Goal: Answer question/provide support: Share knowledge or assist other users

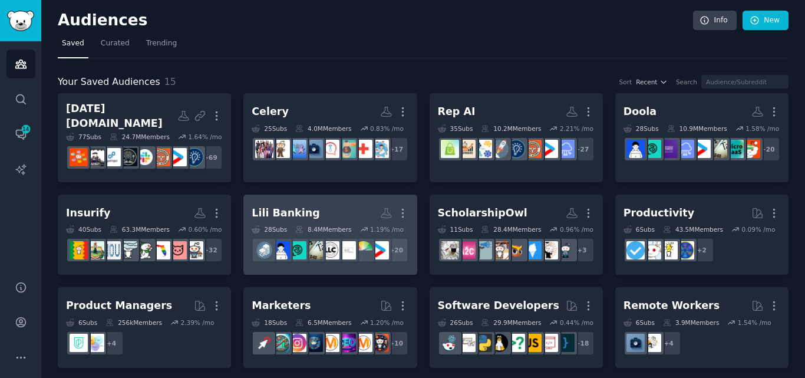
click at [321, 223] on h2 "Lili Banking More" at bounding box center [330, 213] width 157 height 21
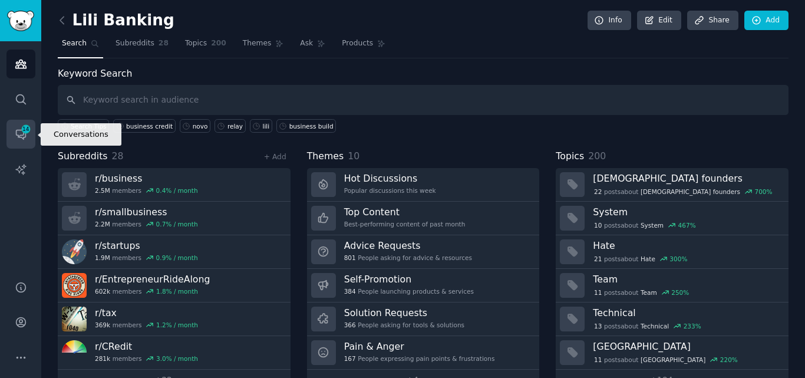
click at [24, 131] on span "14" at bounding box center [26, 129] width 11 height 8
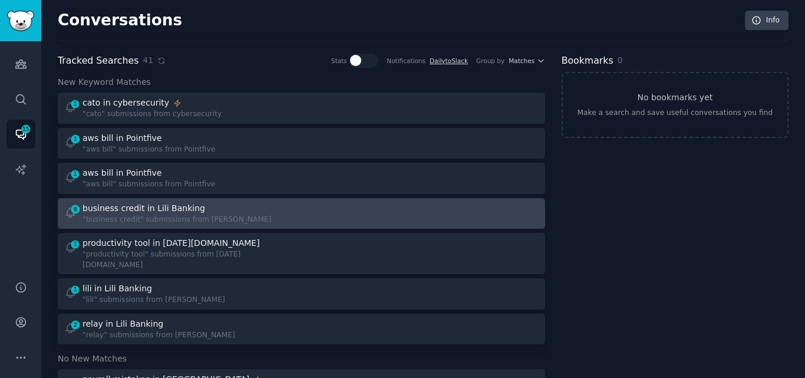
click at [138, 220] on div ""business credit" submissions from [PERSON_NAME]" at bounding box center [177, 220] width 189 height 11
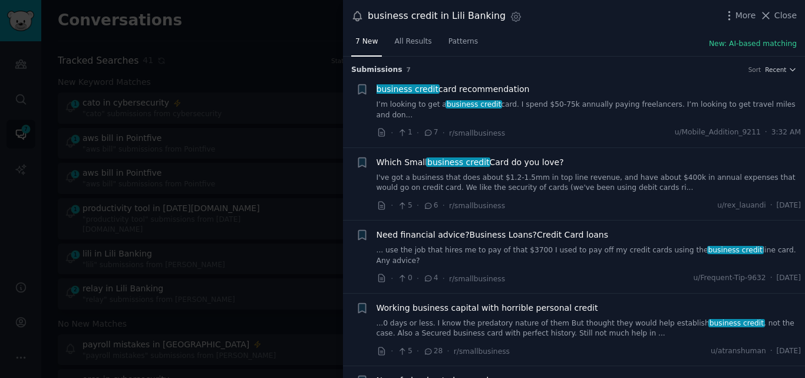
click at [452, 101] on span "business credit" at bounding box center [474, 104] width 57 height 8
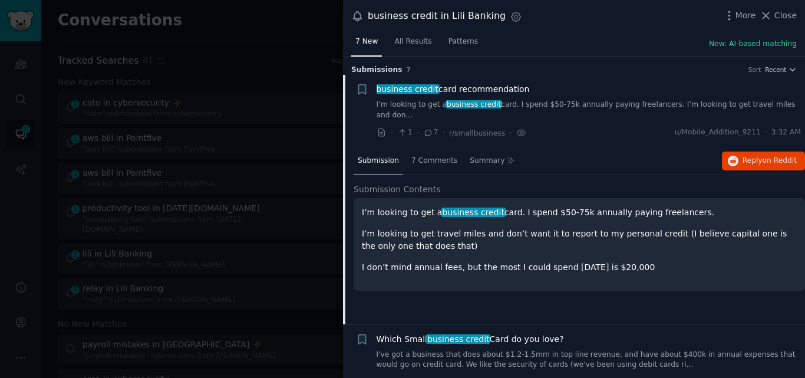
scroll to position [19, 0]
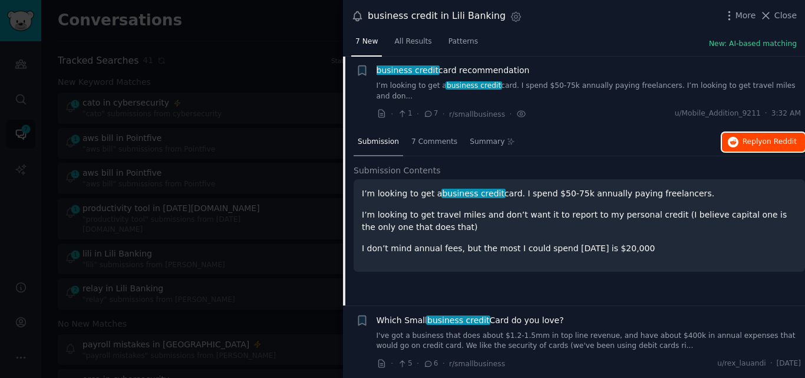
click at [739, 133] on button "Reply on Reddit" at bounding box center [763, 142] width 83 height 19
click at [410, 71] on span "business credit" at bounding box center [407, 69] width 64 height 9
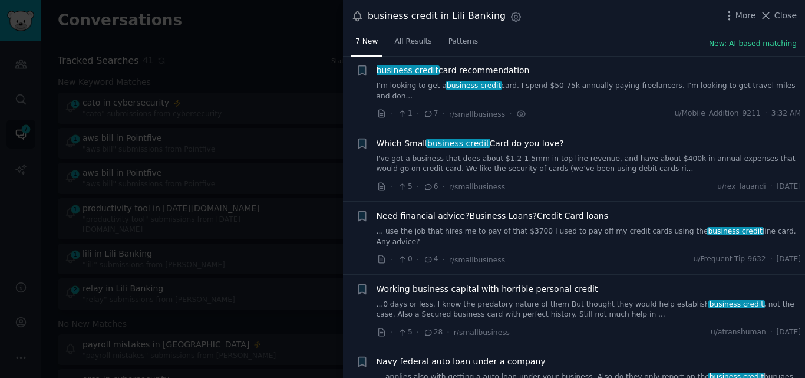
click at [456, 154] on link "I've got a business that does about $1.2-1.5mm in top line revenue, and have ab…" at bounding box center [589, 164] width 425 height 21
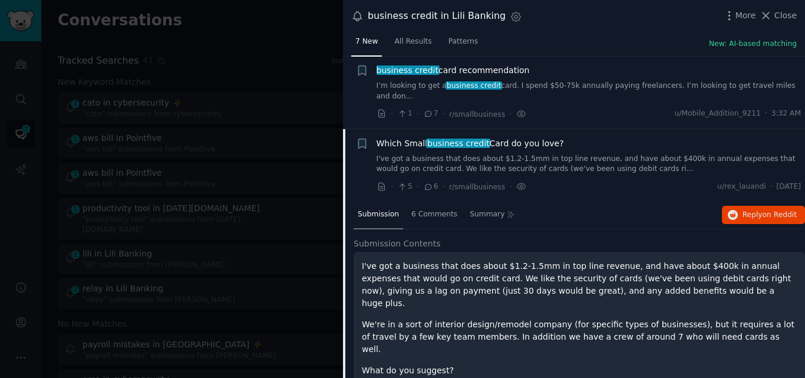
scroll to position [81, 0]
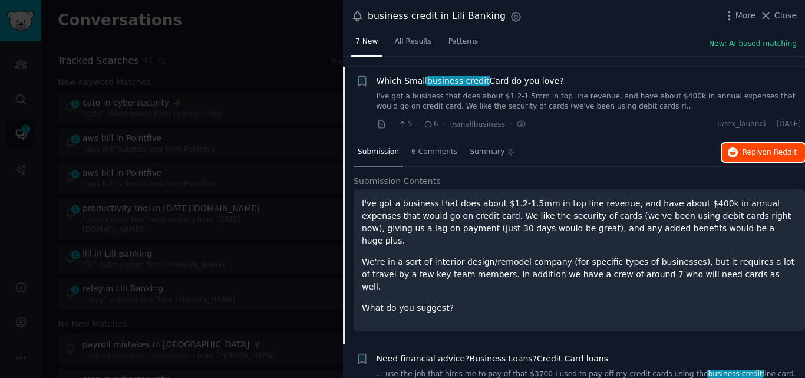
click at [744, 147] on span "Reply on Reddit" at bounding box center [770, 152] width 54 height 11
click at [418, 75] on span "Which Small business credit Card do you love?" at bounding box center [470, 81] width 187 height 12
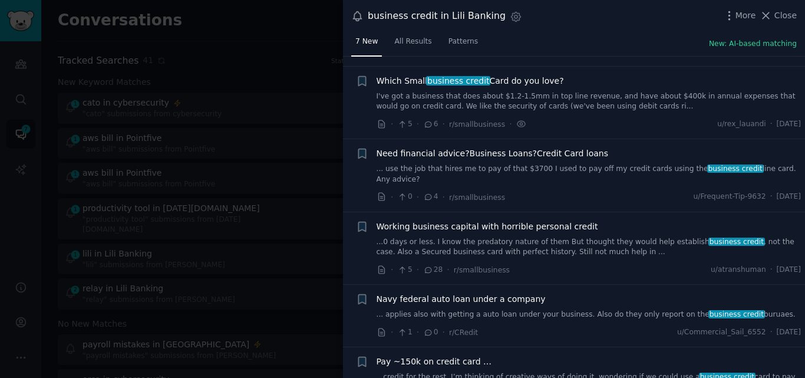
click at [459, 164] on link "... use the job that hires me to pay of that $3700 I used to pay off my credit …" at bounding box center [589, 174] width 425 height 21
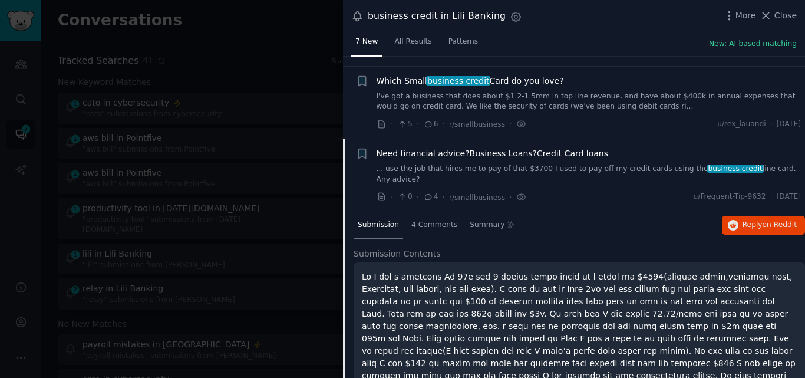
scroll to position [154, 0]
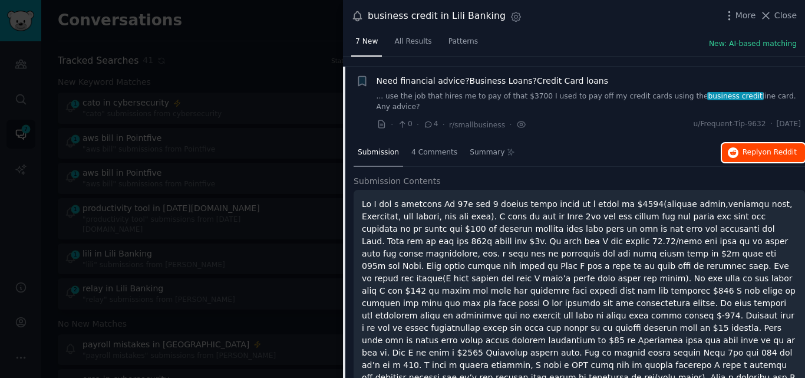
click at [753, 147] on span "Reply on Reddit" at bounding box center [770, 152] width 54 height 11
click at [410, 75] on span "Need financial advice?Business Loans?Credit Card loans" at bounding box center [493, 81] width 232 height 12
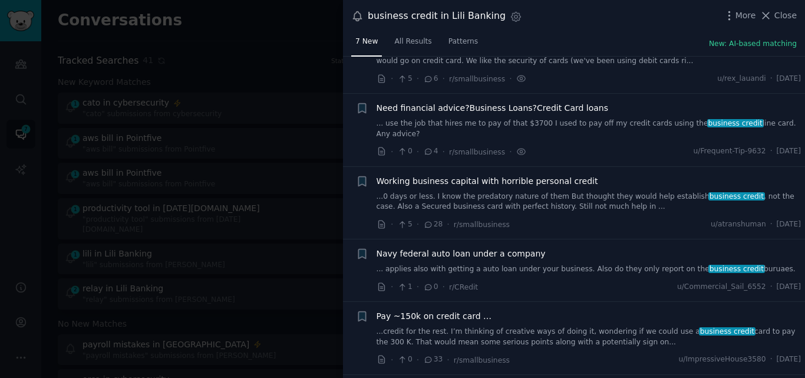
scroll to position [113, 0]
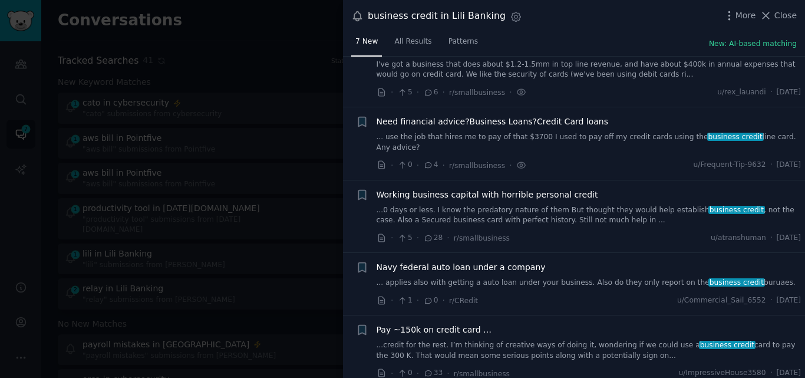
click at [489, 205] on link "...0 days or less. I know the predatory nature of them But thought they would h…" at bounding box center [589, 215] width 425 height 21
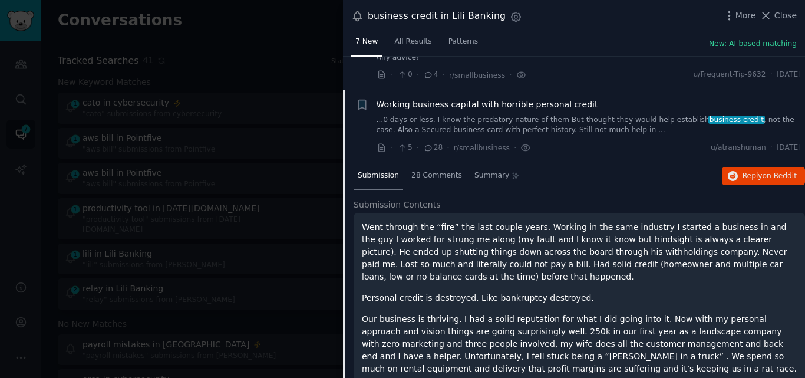
scroll to position [216, 0]
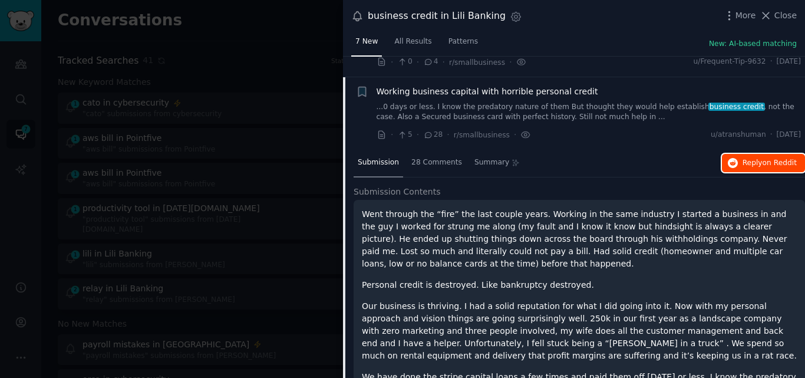
click at [733, 158] on icon "button" at bounding box center [733, 163] width 11 height 11
click at [475, 85] on span "Working business capital with horrible personal credit" at bounding box center [488, 91] width 222 height 12
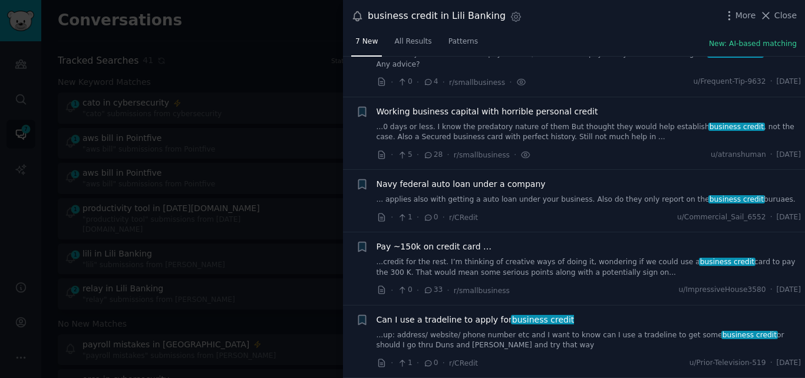
scroll to position [175, 0]
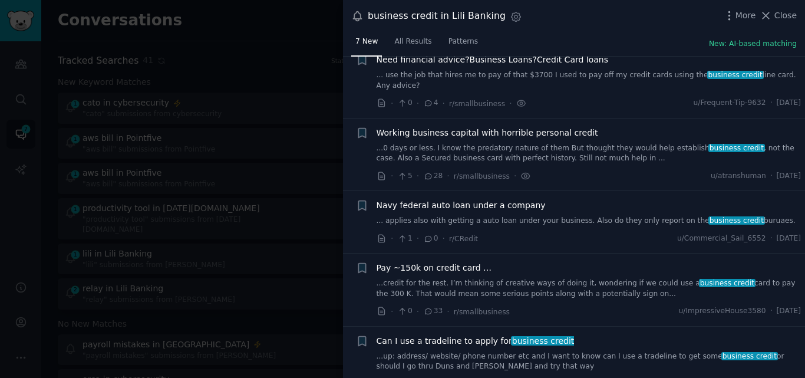
click at [455, 351] on link "...up: address/ website/ phone number etc and I want to know can I use a tradel…" at bounding box center [589, 361] width 425 height 21
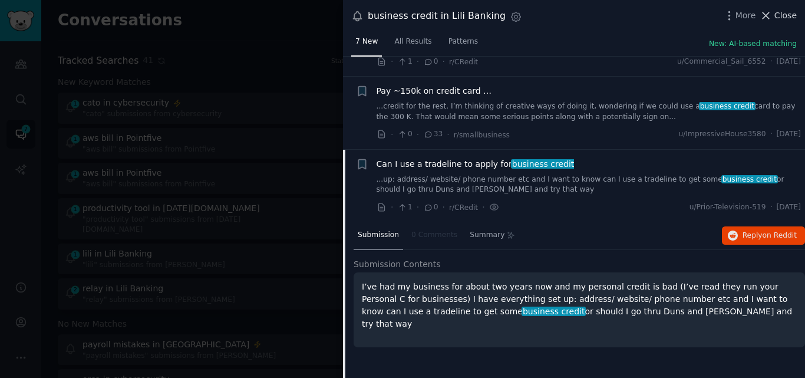
click at [790, 12] on span "Close" at bounding box center [785, 15] width 22 height 12
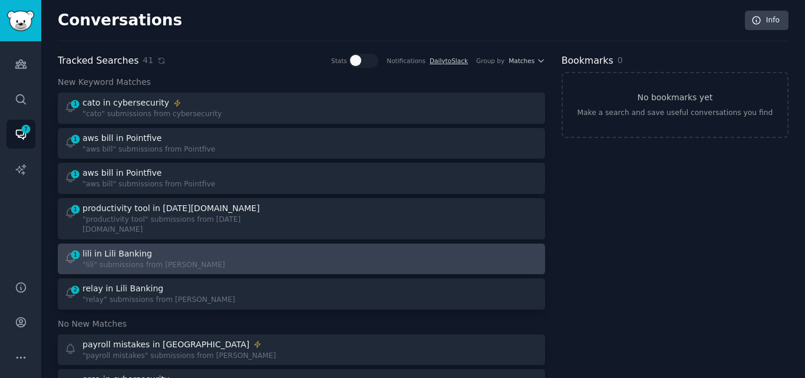
click at [227, 248] on div "1 lili in Lili Banking "lili" submissions from Lili Banking" at bounding box center [178, 259] width 229 height 23
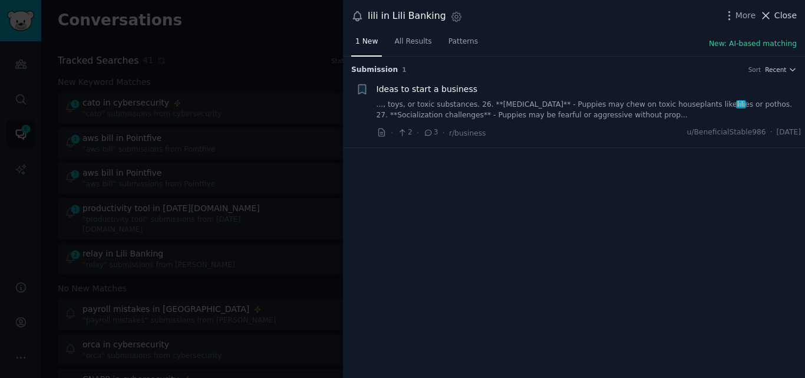
click at [776, 15] on button "Close" at bounding box center [778, 15] width 37 height 12
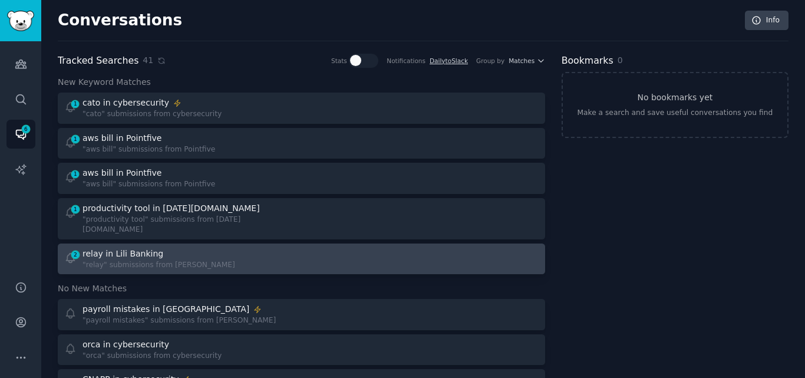
click at [202, 255] on div "2 relay in Lili Banking "relay" submissions from [PERSON_NAME]" at bounding box center [178, 259] width 229 height 23
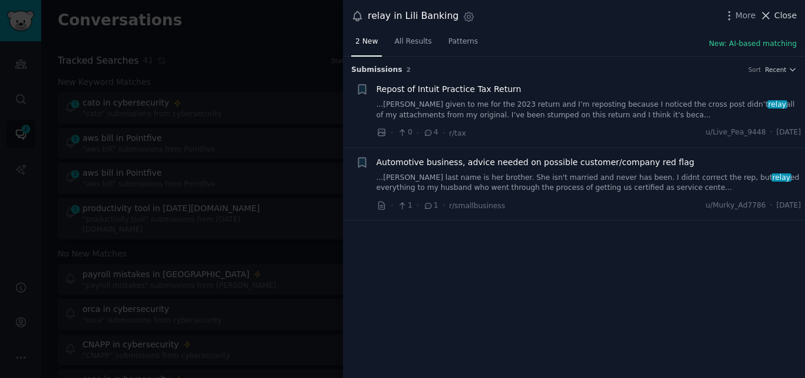
click at [769, 17] on icon at bounding box center [766, 15] width 12 height 12
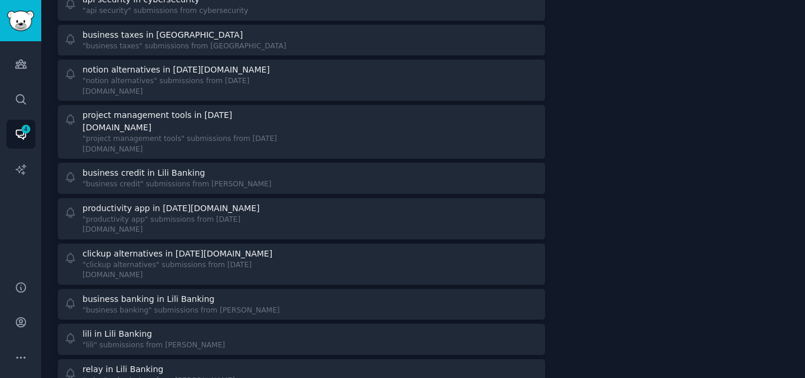
scroll to position [869, 0]
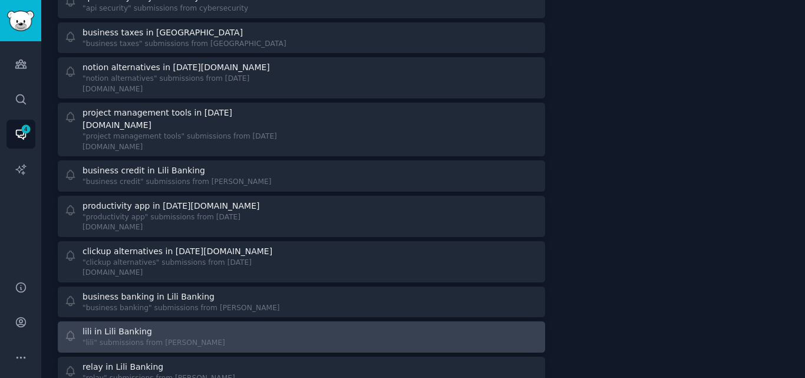
click at [212, 325] on div "lili in Lili Banking "lili" submissions from [PERSON_NAME]" at bounding box center [178, 336] width 229 height 23
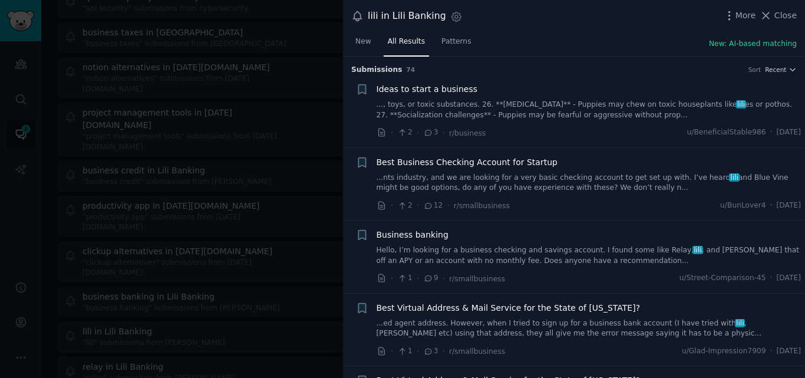
click at [463, 181] on link "...nts industry, and we are looking for a very basic checking account to get se…" at bounding box center [589, 183] width 425 height 21
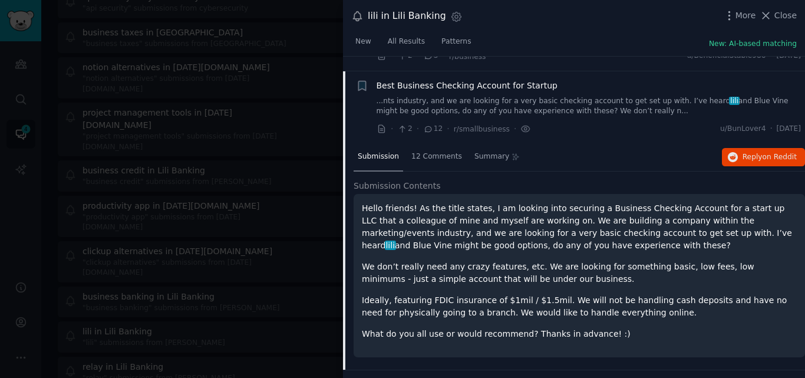
scroll to position [91, 0]
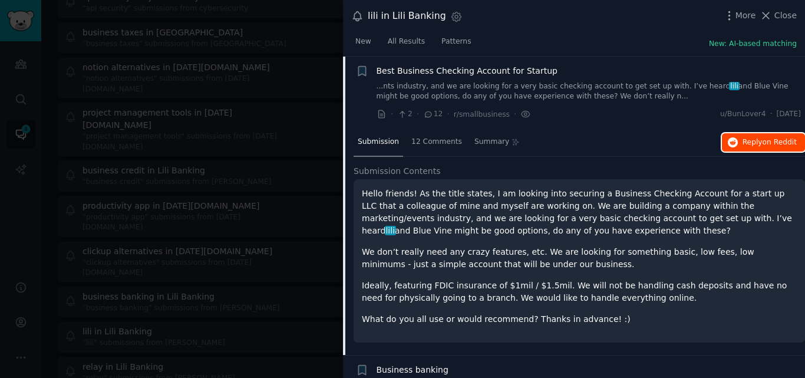
click at [746, 140] on span "Reply on Reddit" at bounding box center [770, 142] width 54 height 11
click at [433, 69] on span "Best Business Checking Account for Startup" at bounding box center [467, 71] width 181 height 12
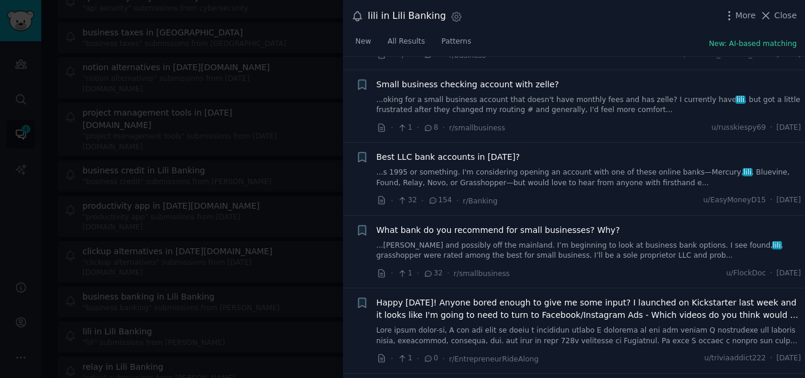
scroll to position [525, 0]
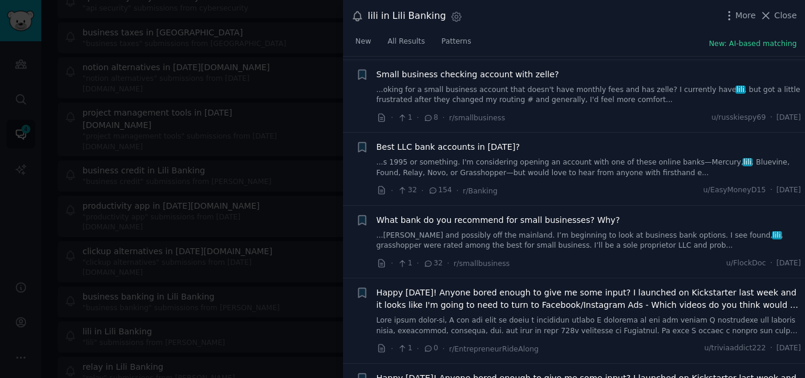
click at [573, 168] on link "...s 1995 or something. I'm considering opening an account with one of these on…" at bounding box center [589, 167] width 425 height 21
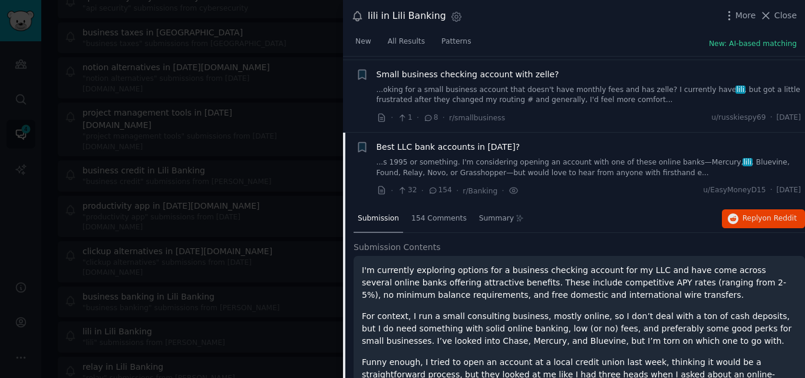
scroll to position [601, 0]
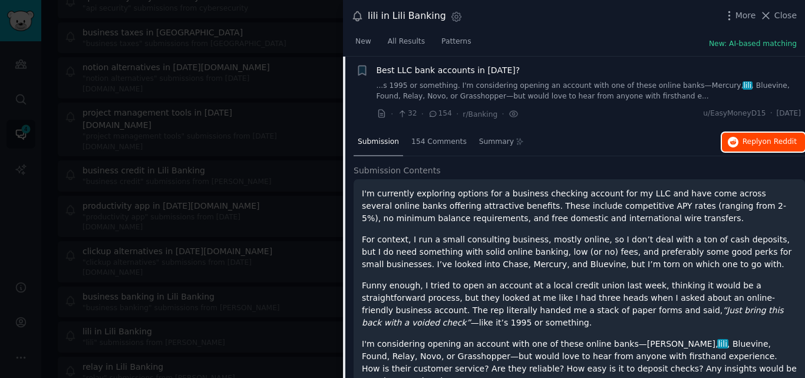
click at [753, 148] on button "Reply on Reddit" at bounding box center [763, 142] width 83 height 19
click at [786, 18] on span "Close" at bounding box center [785, 15] width 22 height 12
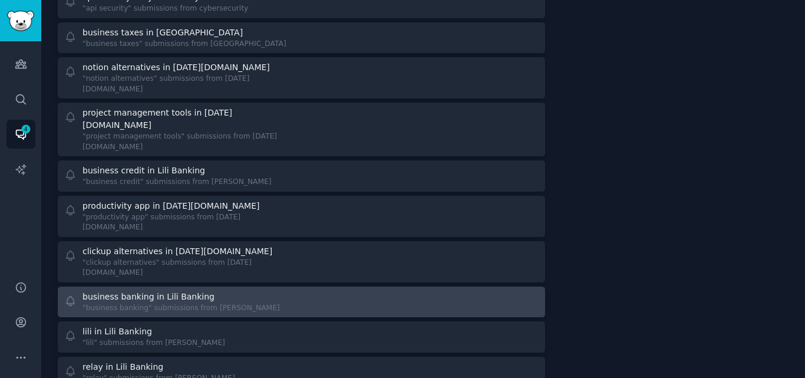
click at [164, 303] on div ""business banking" submissions from [PERSON_NAME]" at bounding box center [181, 308] width 197 height 11
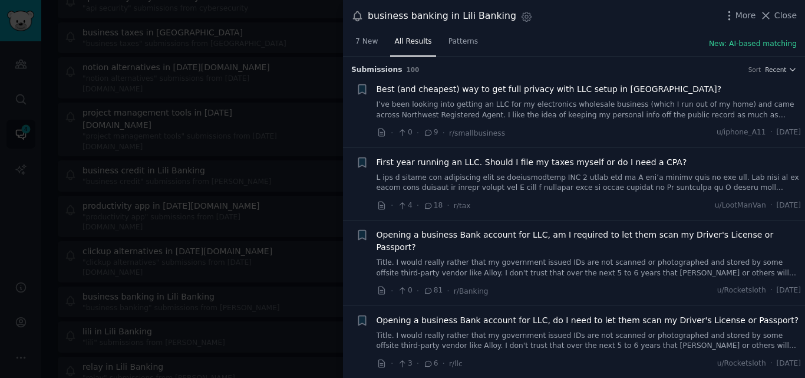
click at [528, 179] on link at bounding box center [589, 183] width 425 height 21
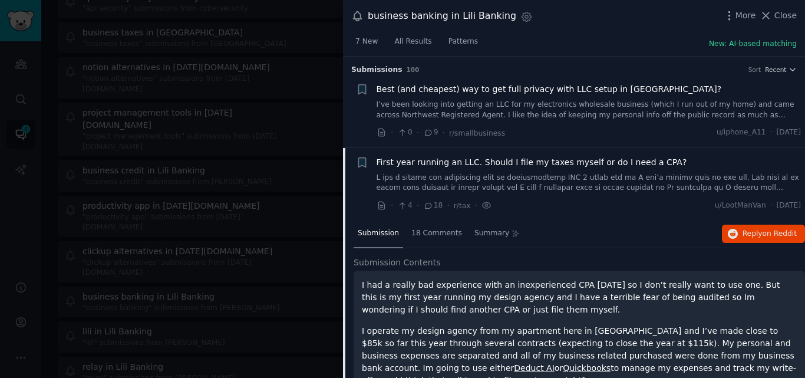
scroll to position [91, 0]
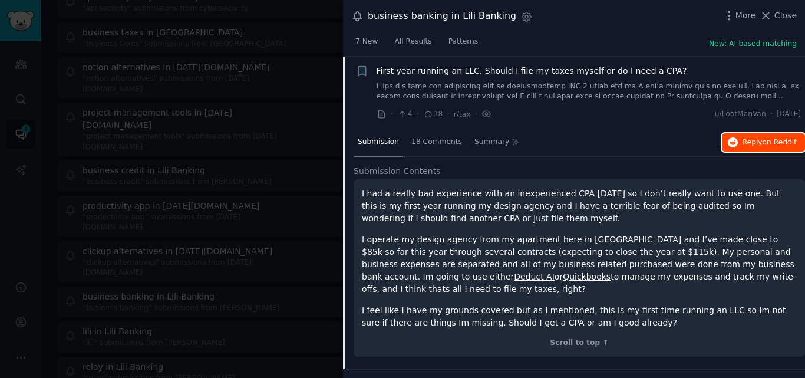
click at [751, 140] on span "Reply on Reddit" at bounding box center [770, 142] width 54 height 11
click at [522, 72] on span "First year running an LLC. Should I file my taxes myself or do I need a CPA?" at bounding box center [532, 71] width 311 height 12
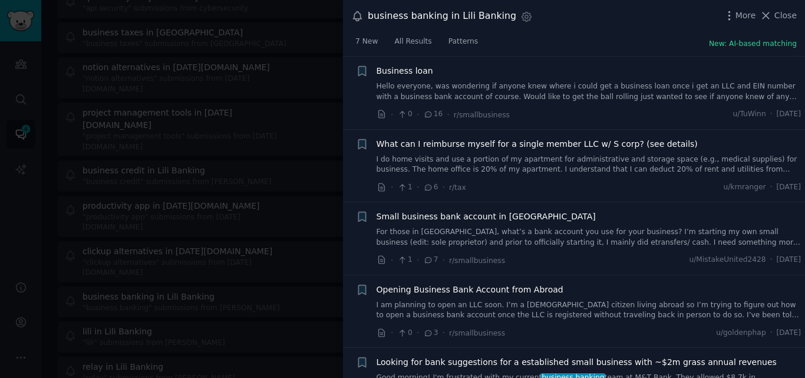
scroll to position [427, 0]
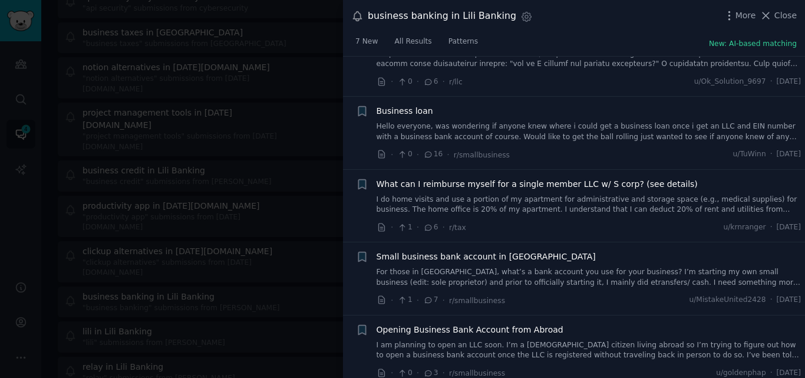
click at [413, 121] on link "Hello everyone, was wondering if anyone knew where i could get a business loan …" at bounding box center [589, 131] width 425 height 21
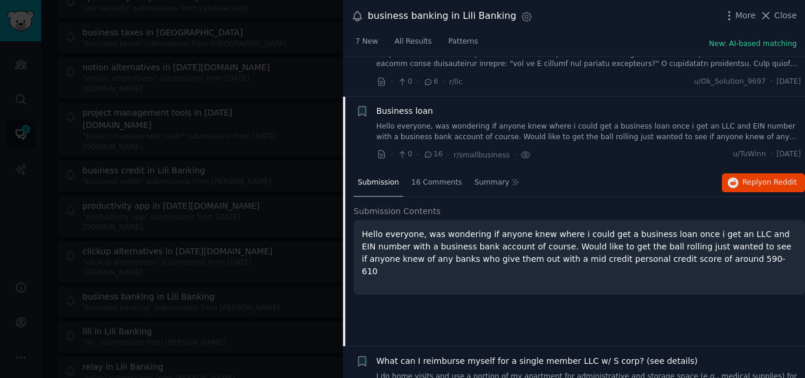
scroll to position [456, 0]
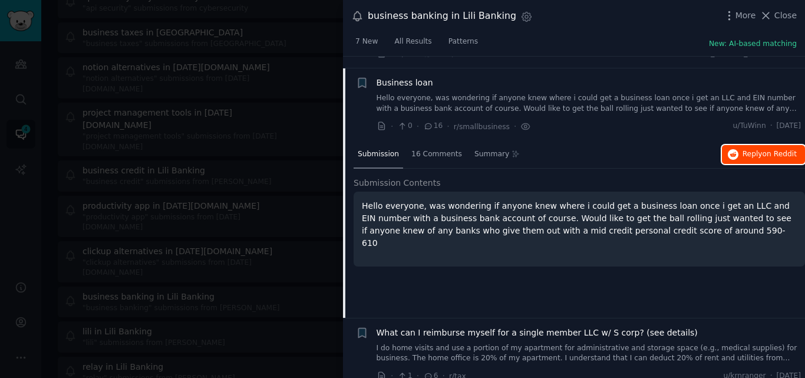
click at [734, 149] on icon "button" at bounding box center [733, 154] width 11 height 11
click at [471, 17] on div "business banking in Lili Banking" at bounding box center [442, 16] width 149 height 15
click at [407, 77] on span "Business loan" at bounding box center [405, 83] width 57 height 12
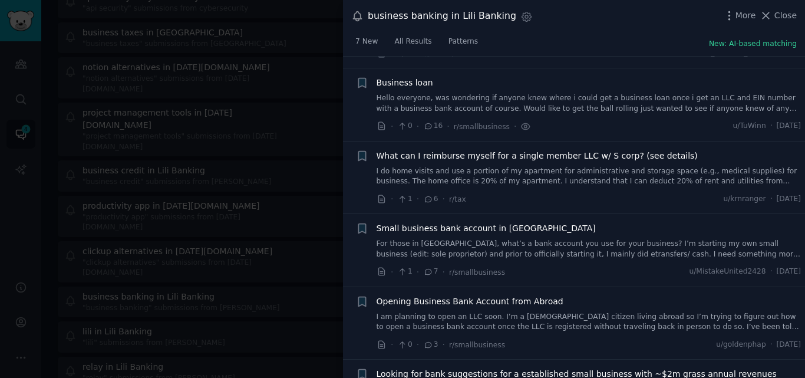
click at [448, 222] on span "Small business bank account in [GEOGRAPHIC_DATA]" at bounding box center [486, 228] width 219 height 12
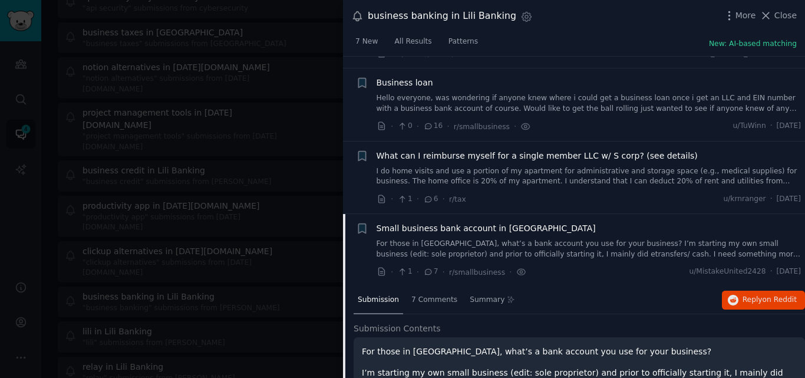
scroll to position [601, 0]
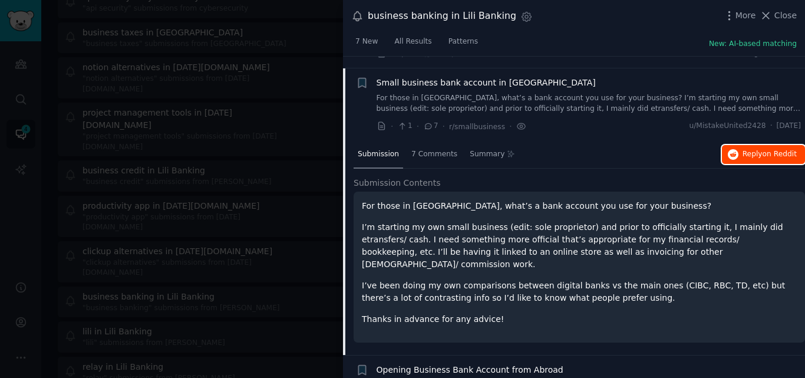
click at [743, 149] on span "Reply on Reddit" at bounding box center [770, 154] width 54 height 11
click at [429, 77] on span "Small business bank account in [GEOGRAPHIC_DATA]" at bounding box center [486, 83] width 219 height 12
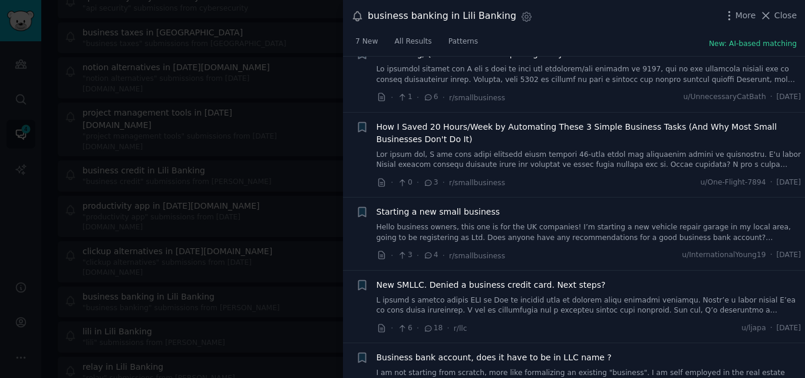
scroll to position [948, 0]
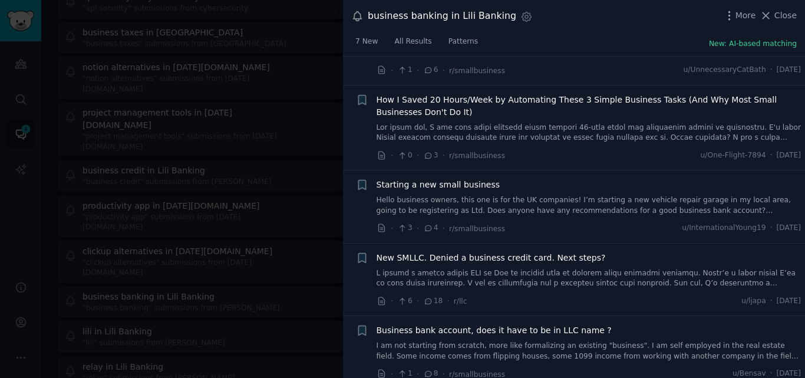
click at [552, 268] on link at bounding box center [589, 278] width 425 height 21
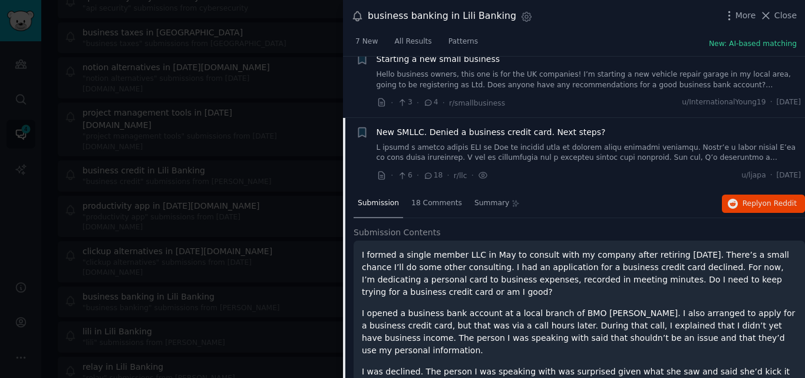
scroll to position [1088, 0]
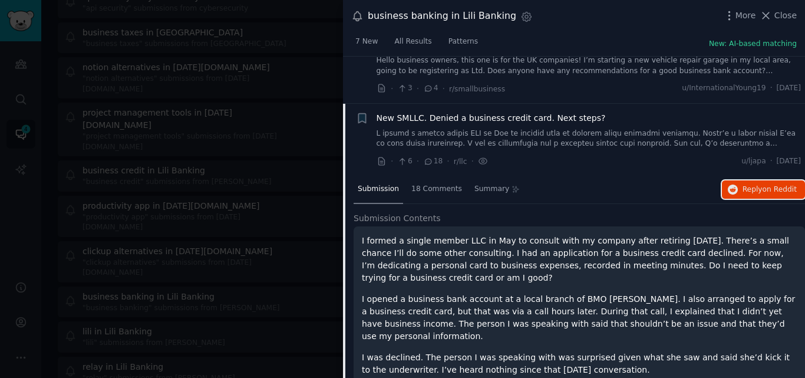
click at [730, 184] on icon "button" at bounding box center [733, 189] width 11 height 11
click at [444, 112] on span "New SMLLC. Denied a business credit card. Next steps?" at bounding box center [491, 118] width 229 height 12
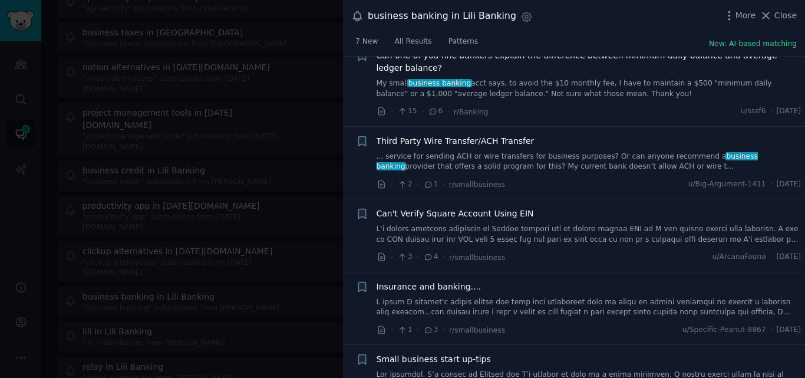
scroll to position [2110, 0]
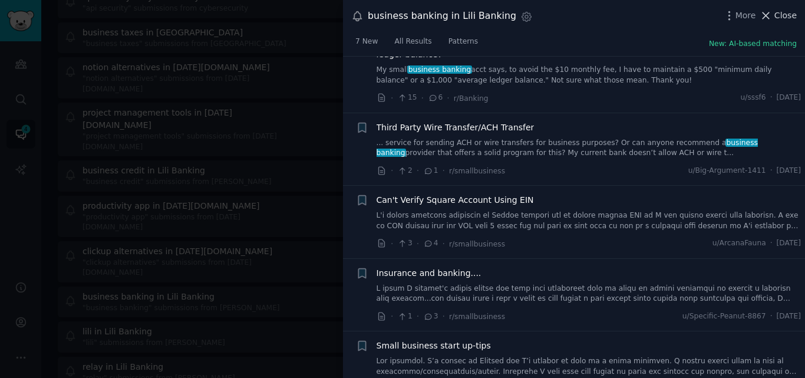
click at [770, 18] on icon at bounding box center [766, 15] width 12 height 12
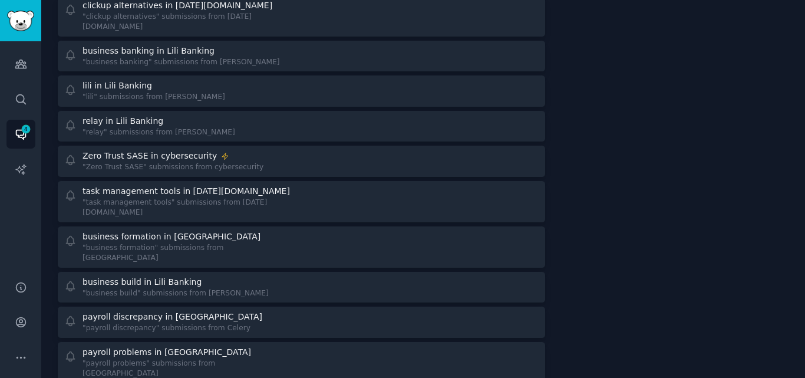
scroll to position [1121, 0]
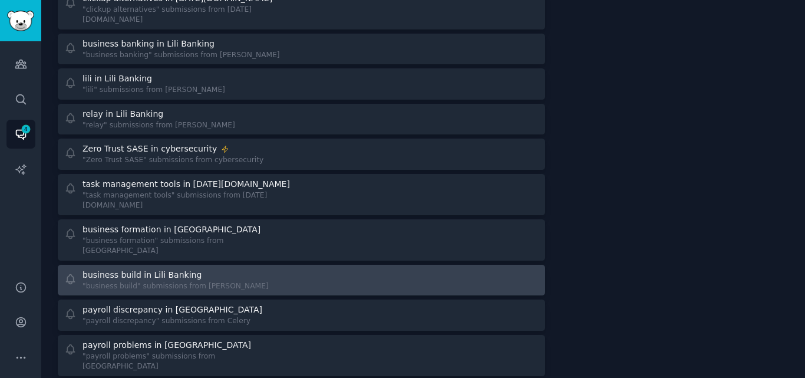
click at [239, 269] on div "business build in Lili Banking "business build" submissions from [PERSON_NAME]" at bounding box center [178, 280] width 229 height 23
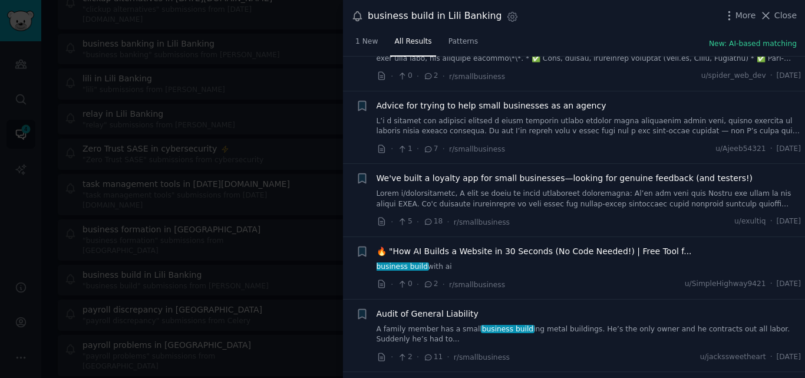
scroll to position [229, 0]
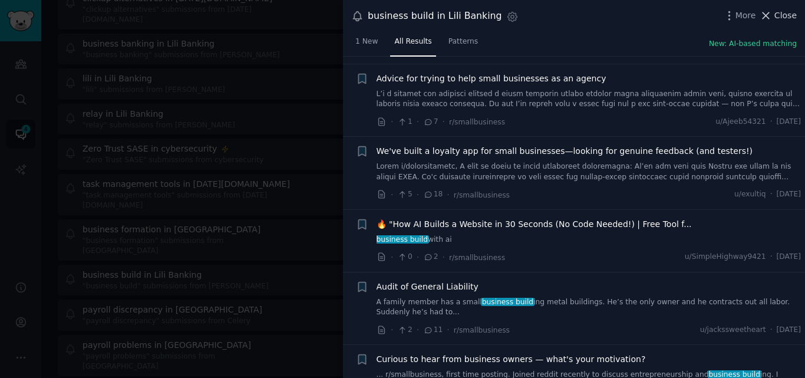
click at [776, 14] on button "Close" at bounding box center [778, 15] width 37 height 12
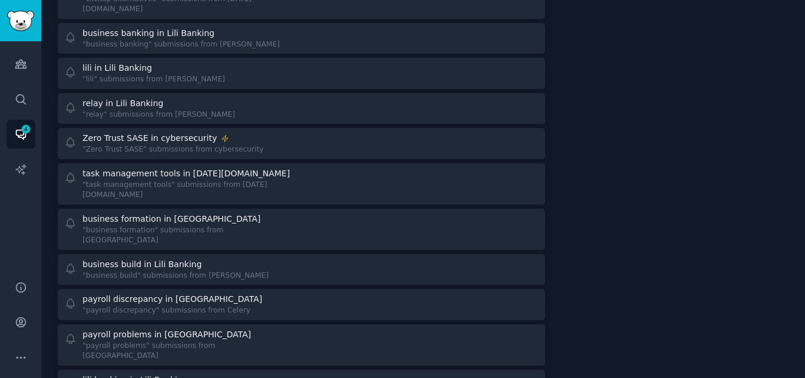
scroll to position [1124, 0]
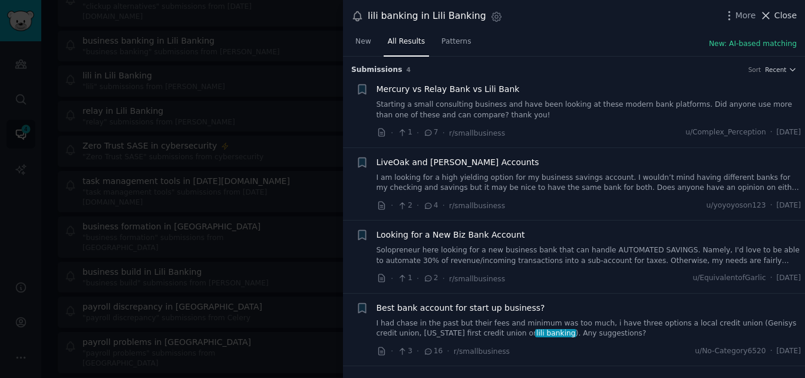
click at [768, 16] on icon at bounding box center [766, 15] width 6 height 6
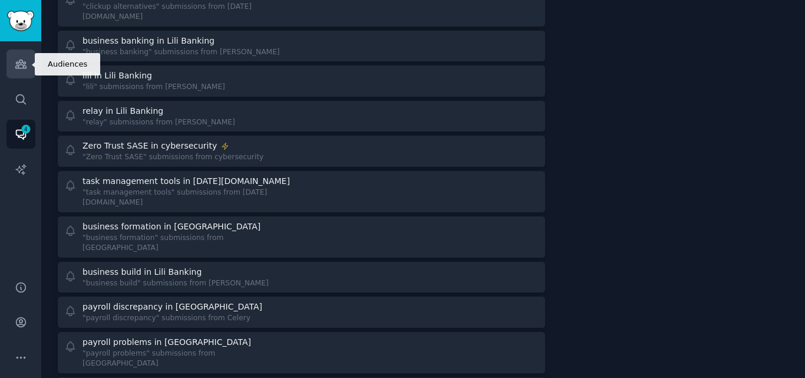
click at [12, 64] on link "Audiences" at bounding box center [20, 64] width 29 height 29
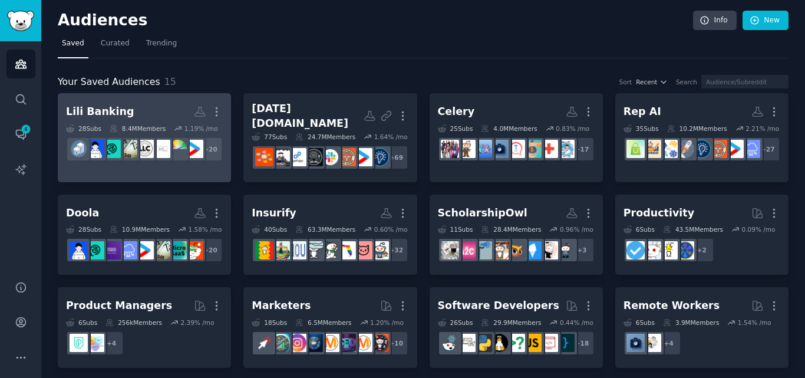
click at [186, 148] on img at bounding box center [194, 149] width 18 height 18
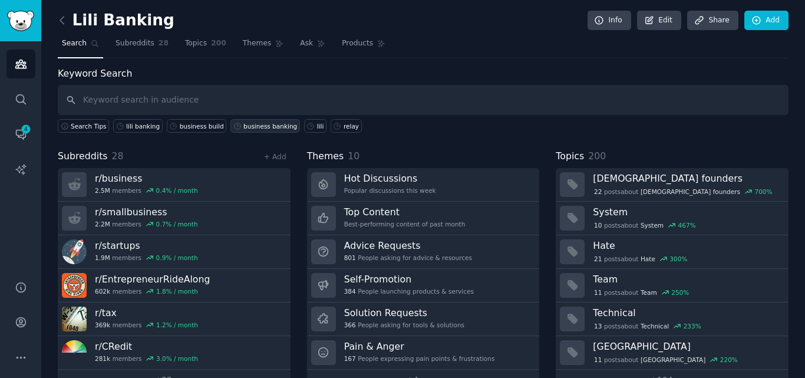
click at [259, 128] on div "business banking" at bounding box center [270, 126] width 54 height 8
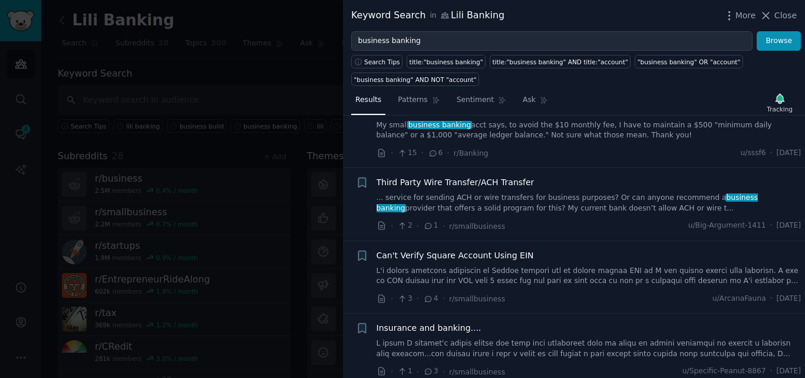
scroll to position [2130, 0]
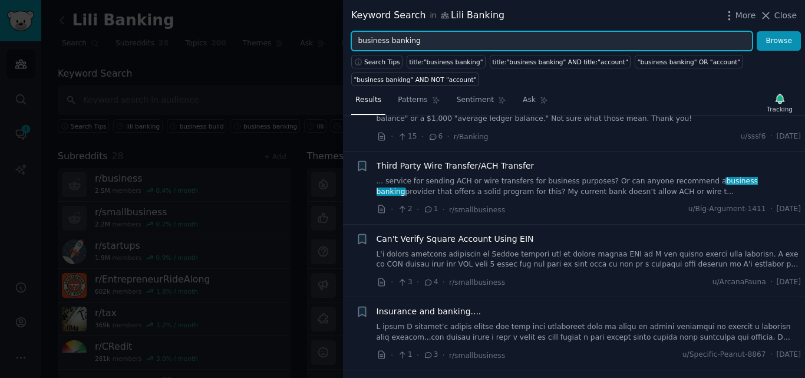
click at [412, 39] on input "business banking" at bounding box center [551, 41] width 401 height 20
drag, startPoint x: 415, startPoint y: 41, endPoint x: 388, endPoint y: 40, distance: 27.7
click at [388, 40] on input "business banking" at bounding box center [551, 41] width 401 height 20
type input "business credit"
click at [757, 31] on button "Browse" at bounding box center [779, 41] width 44 height 20
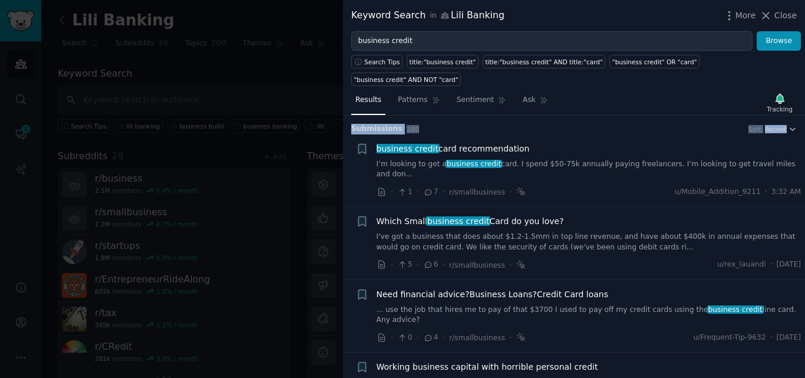
click at [804, 102] on div "Results Patterns Sentiment Ask Tracking Submission s 100 Sort Recent + business…" at bounding box center [574, 232] width 462 height 292
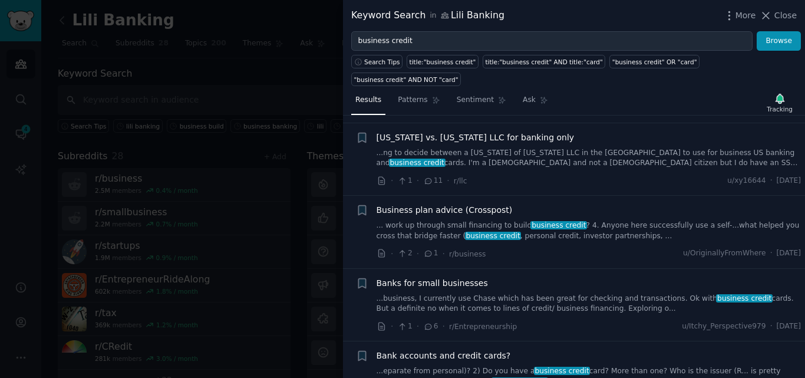
scroll to position [1872, 0]
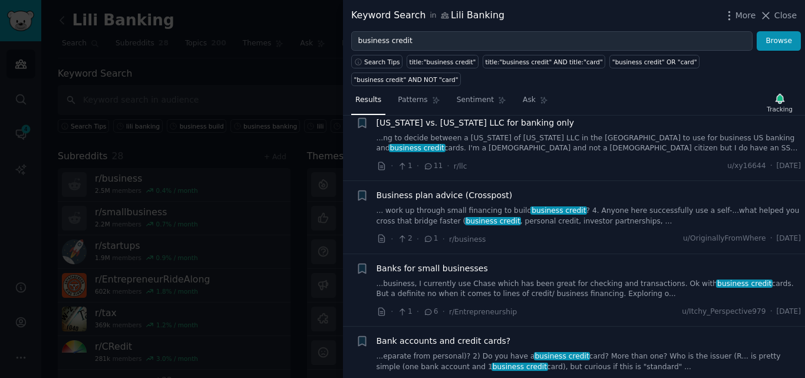
click at [511, 206] on link "... work up through small financing to build business credit ? 4. Anyone here s…" at bounding box center [589, 216] width 425 height 21
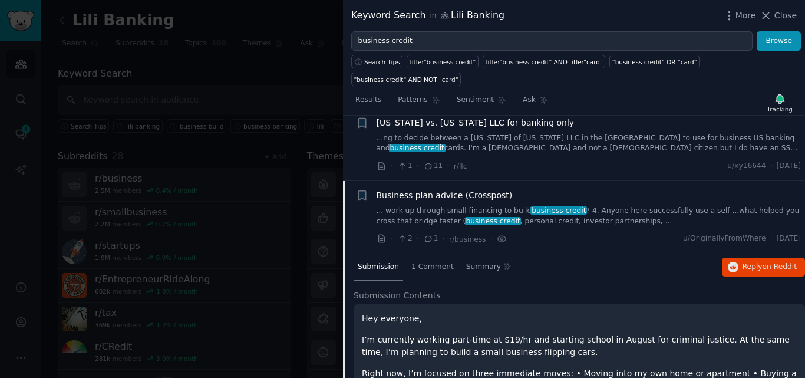
scroll to position [1917, 0]
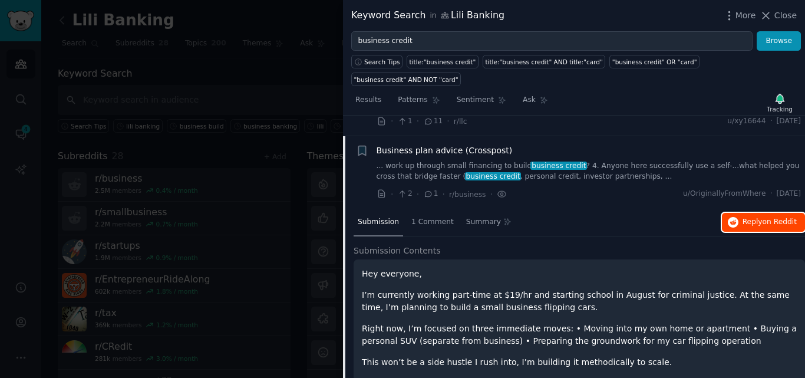
click at [730, 217] on icon "button" at bounding box center [733, 222] width 11 height 11
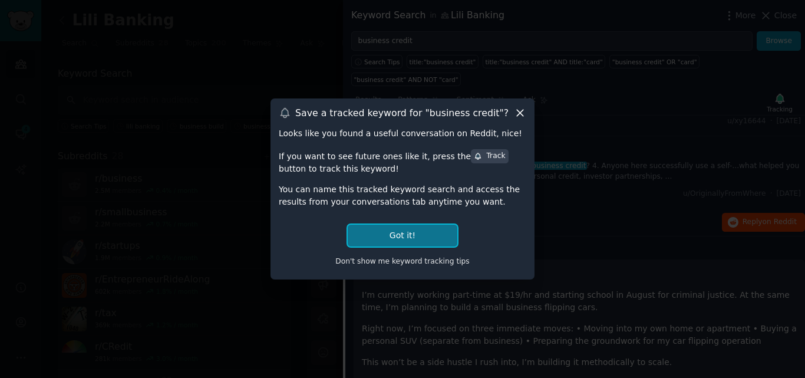
click at [424, 230] on button "Got it!" at bounding box center [403, 236] width 110 height 22
